Goal: Task Accomplishment & Management: Manage account settings

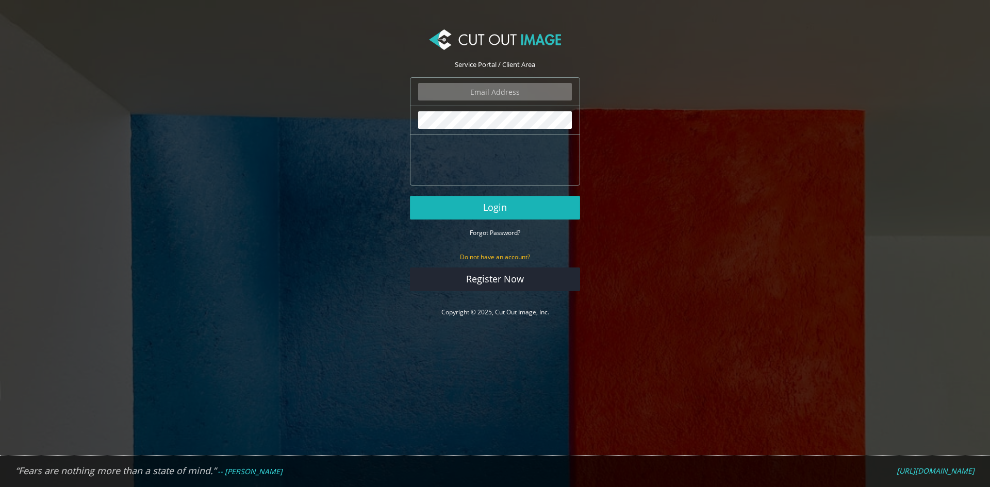
type input "[PERSON_NAME][EMAIL_ADDRESS][DOMAIN_NAME]"
click at [482, 208] on button "Login" at bounding box center [495, 208] width 170 height 24
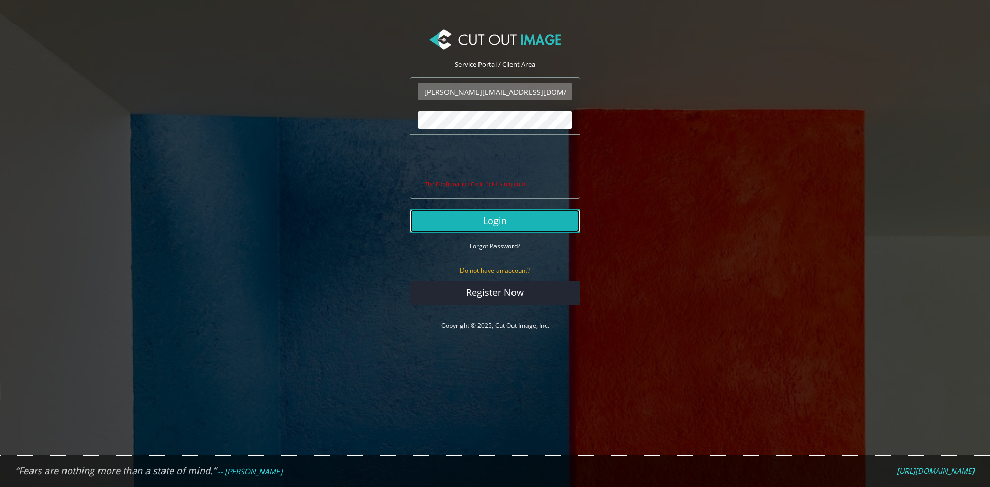
click at [481, 231] on button "Login" at bounding box center [495, 221] width 170 height 24
click at [516, 222] on button "Login" at bounding box center [495, 221] width 170 height 24
